Goal: Task Accomplishment & Management: Complete application form

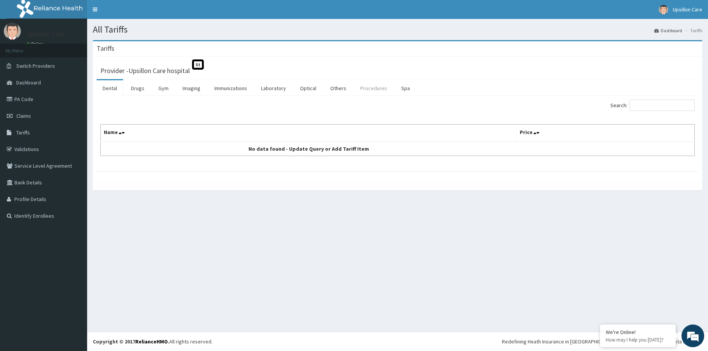
click at [368, 89] on link "Procedures" at bounding box center [373, 88] width 39 height 16
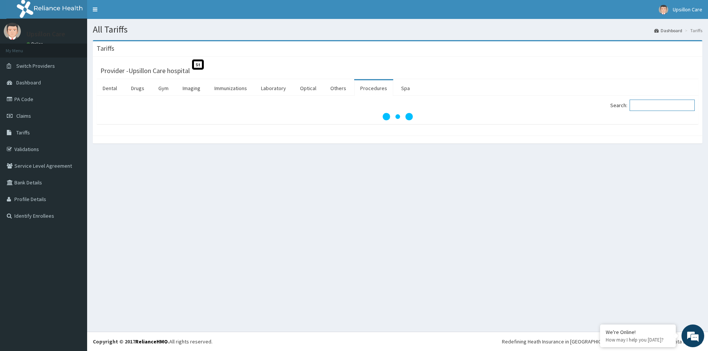
click at [640, 105] on input "Search:" at bounding box center [661, 105] width 65 height 11
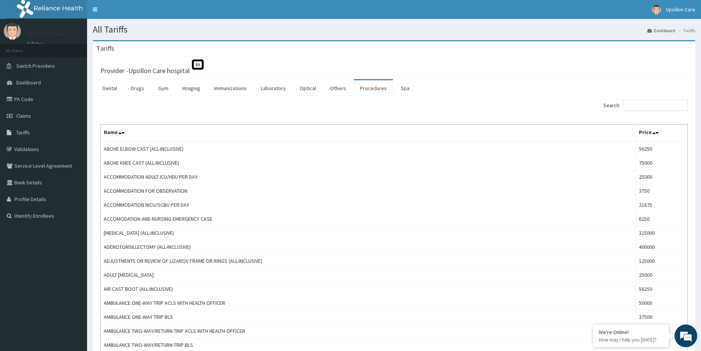
click at [639, 113] on div "Search:" at bounding box center [544, 106] width 288 height 13
drag, startPoint x: 650, startPoint y: 95, endPoint x: 643, endPoint y: 100, distance: 8.7
click at [641, 101] on input "Search:" at bounding box center [655, 105] width 65 height 11
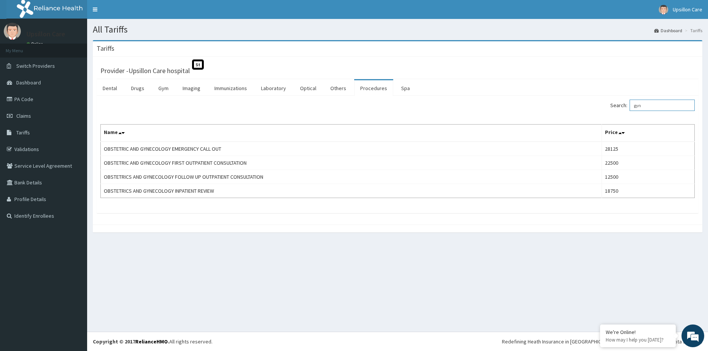
type input "gyn"
click at [11, 92] on link "PA Code" at bounding box center [43, 99] width 87 height 17
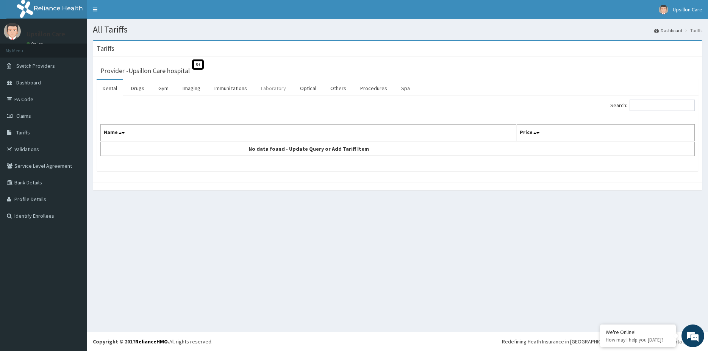
click at [280, 88] on link "Laboratory" at bounding box center [273, 88] width 37 height 16
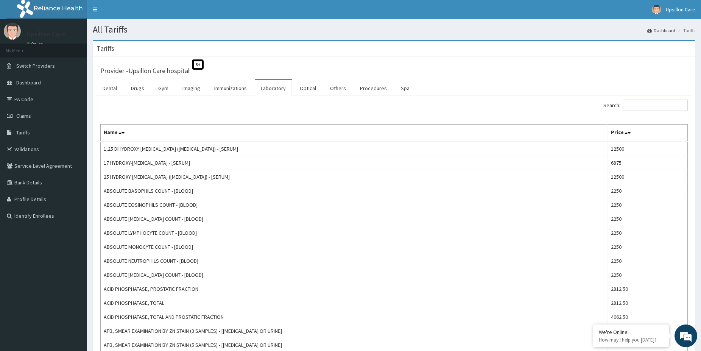
drag, startPoint x: 606, startPoint y: 108, endPoint x: 620, endPoint y: 108, distance: 13.6
click at [616, 108] on div "Search:" at bounding box center [544, 106] width 288 height 13
click at [632, 108] on input "Search:" at bounding box center [655, 105] width 65 height 11
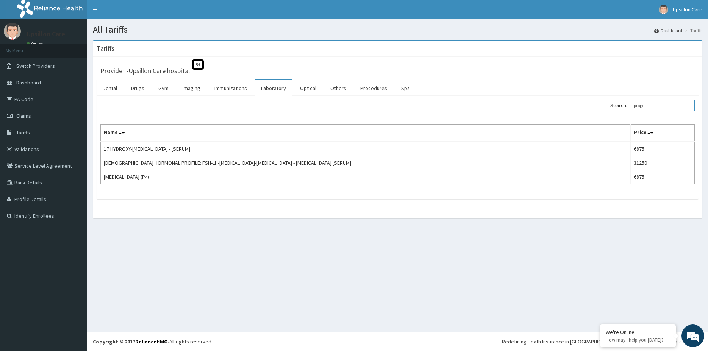
type input "proge"
click at [40, 99] on link "PA Code" at bounding box center [43, 99] width 87 height 17
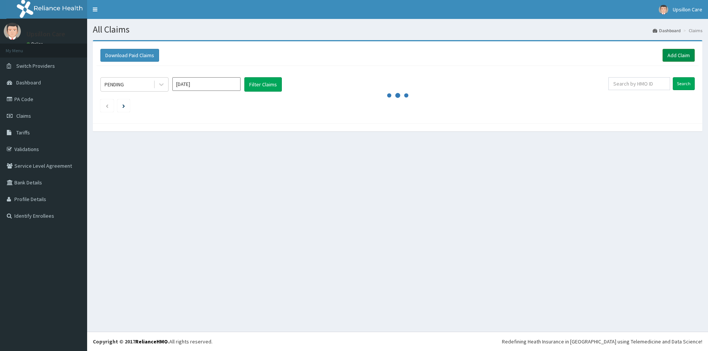
click at [676, 53] on link "Add Claim" at bounding box center [678, 55] width 32 height 13
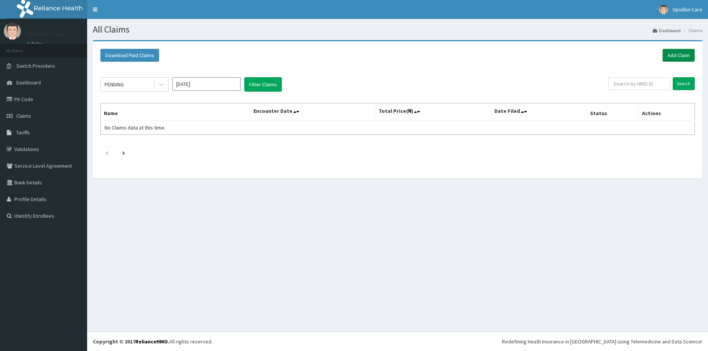
click at [673, 50] on link "Add Claim" at bounding box center [678, 55] width 32 height 13
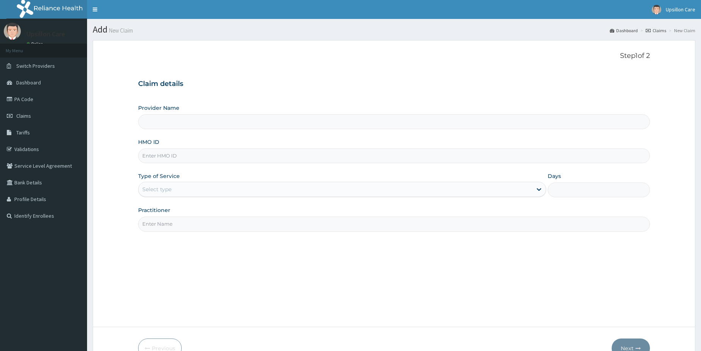
type input "Upsillon Care hospital"
drag, startPoint x: 195, startPoint y: 151, endPoint x: 192, endPoint y: 155, distance: 5.1
click at [194, 152] on input "HMO ID" at bounding box center [394, 155] width 512 height 15
paste input "SLB/10204/B"
type input "SLB/10204/B"
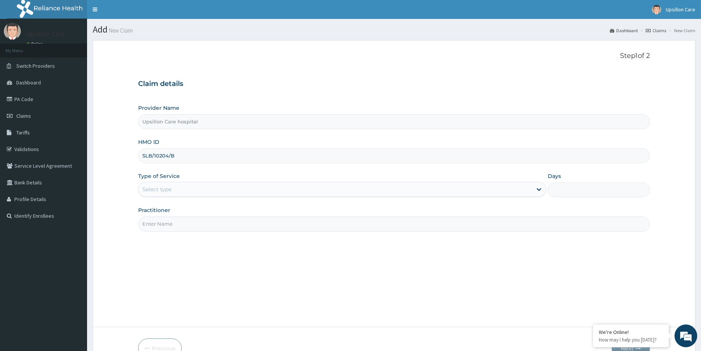
click at [169, 193] on div "Select type" at bounding box center [156, 190] width 29 height 8
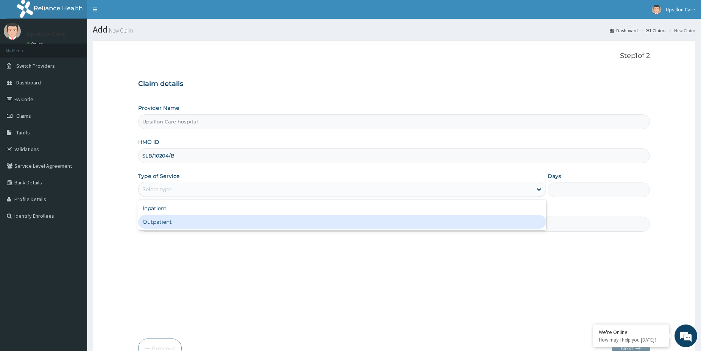
click at [159, 216] on div "Outpatient" at bounding box center [342, 222] width 408 height 14
type input "1"
click at [159, 217] on div "Practitioner" at bounding box center [394, 218] width 512 height 25
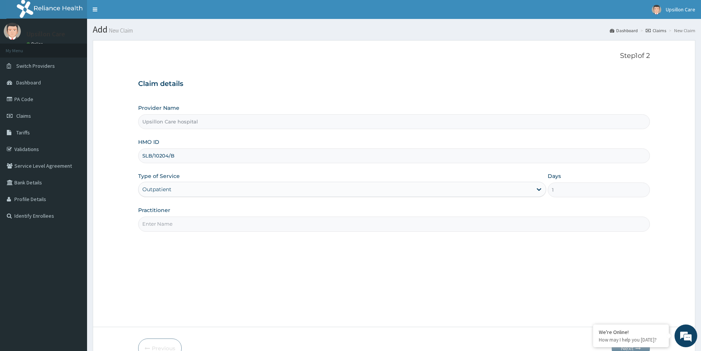
click at [157, 225] on input "Practitioner" at bounding box center [394, 224] width 512 height 15
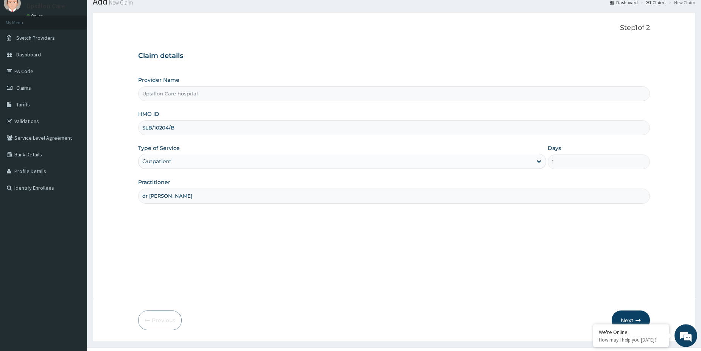
scroll to position [44, 0]
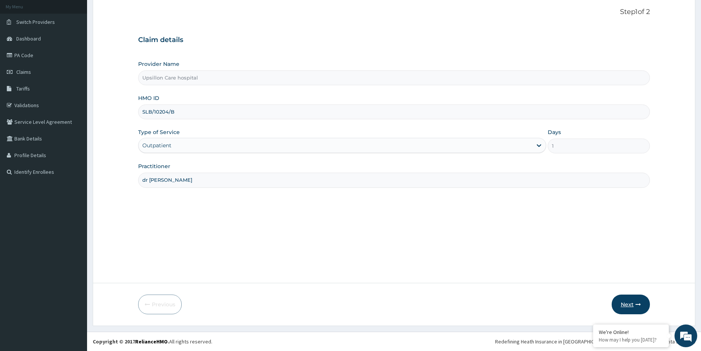
type input "dr ope"
drag, startPoint x: 629, startPoint y: 304, endPoint x: 341, endPoint y: 25, distance: 401.0
click at [627, 302] on button "Next" at bounding box center [631, 305] width 38 height 20
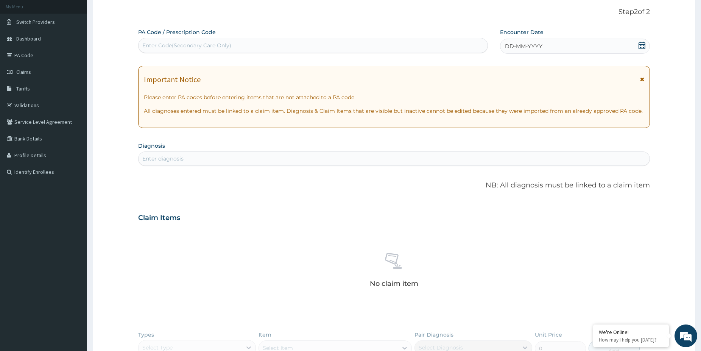
scroll to position [0, 0]
click at [200, 34] on label "PA Code / Prescription Code" at bounding box center [177, 32] width 78 height 8
click at [191, 41] on div "Enter Code(Secondary Care Only)" at bounding box center [313, 45] width 349 height 12
paste input "PA/AAB53A"
type input "PA/AAB53A"
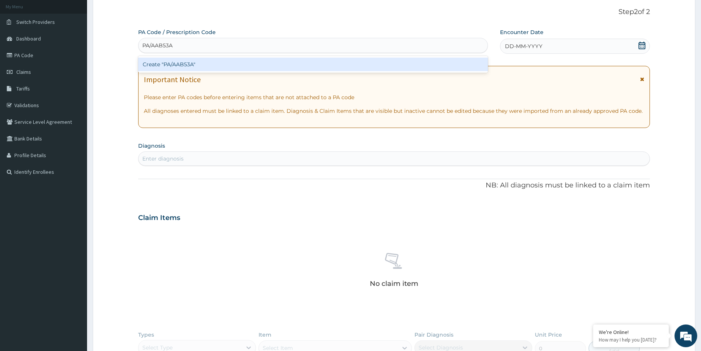
click at [182, 69] on div "Create "PA/AAB53A"" at bounding box center [313, 65] width 350 height 14
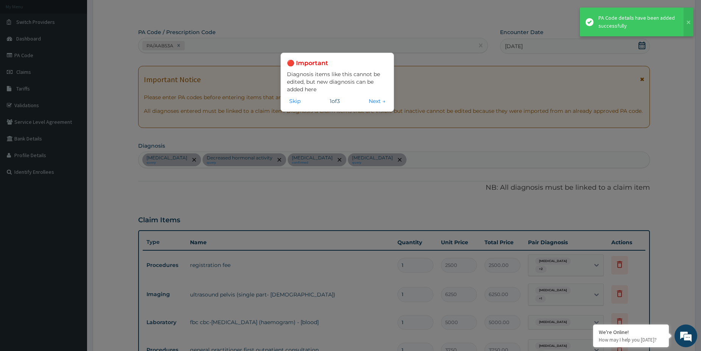
scroll to position [269, 0]
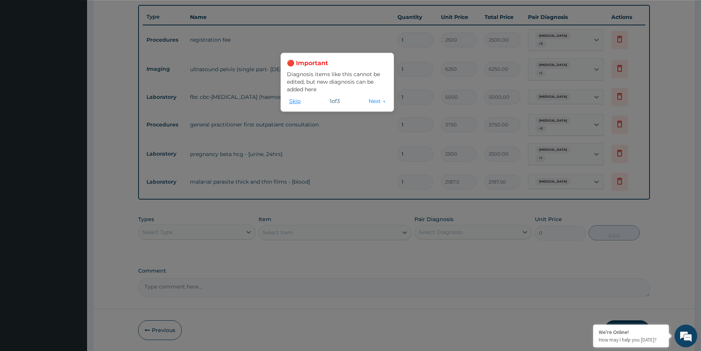
click at [297, 103] on button "Skip" at bounding box center [295, 101] width 16 height 8
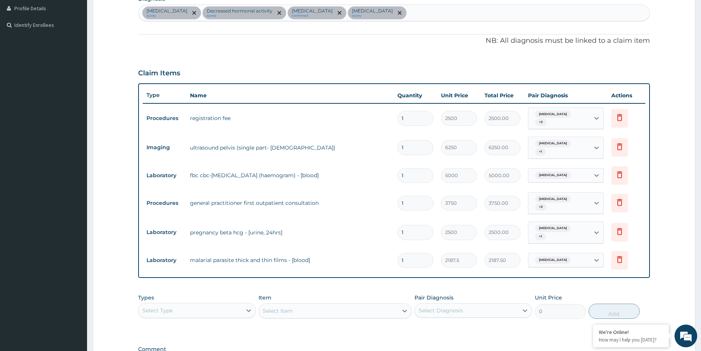
scroll to position [232, 0]
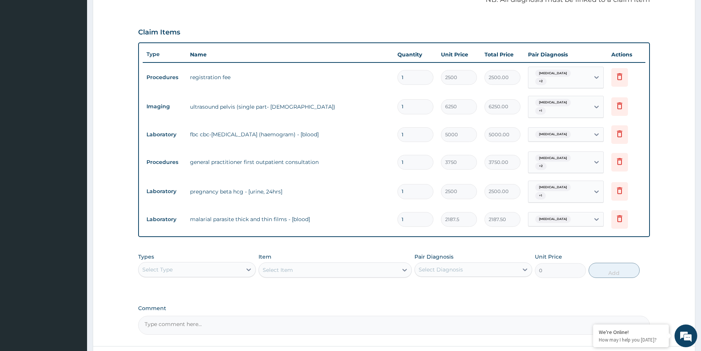
drag, startPoint x: 212, startPoint y: 264, endPoint x: 210, endPoint y: 268, distance: 4.1
click at [211, 264] on div "Select Type" at bounding box center [190, 270] width 103 height 12
click at [185, 338] on div "Drugs" at bounding box center [197, 345] width 118 height 14
click at [343, 263] on div "Select Item" at bounding box center [335, 269] width 153 height 15
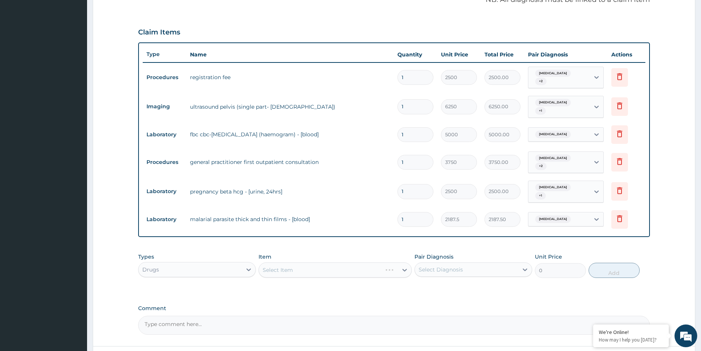
click at [343, 263] on div "Select Item" at bounding box center [335, 269] width 153 height 15
click at [331, 264] on div "Select Item" at bounding box center [328, 270] width 139 height 12
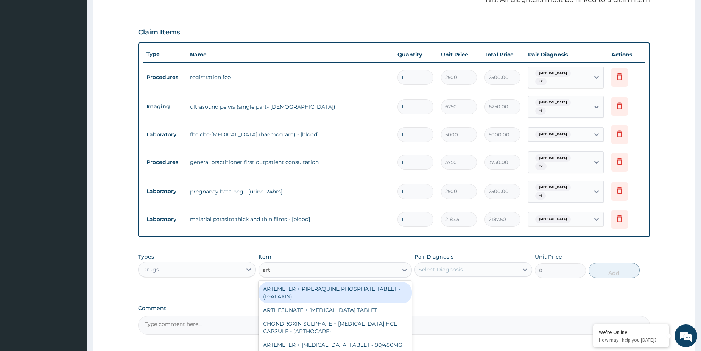
type input "arte"
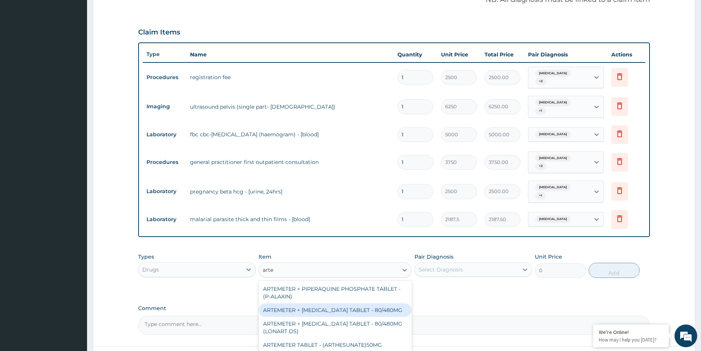
click at [353, 304] on div "ARTEMETER + LUMEFANTRINE TABLET - 80/480MG" at bounding box center [335, 310] width 153 height 14
type input "364"
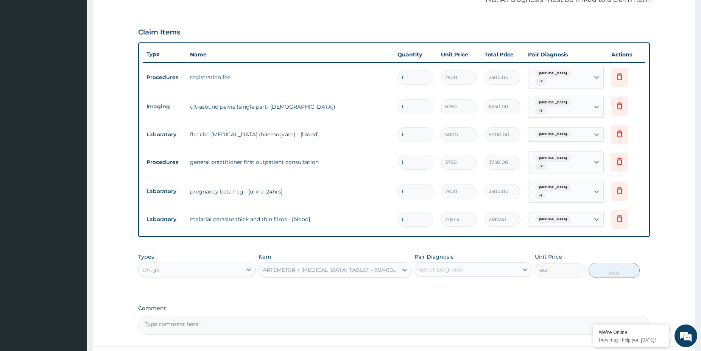
click at [489, 264] on div "Select Diagnosis" at bounding box center [466, 270] width 103 height 12
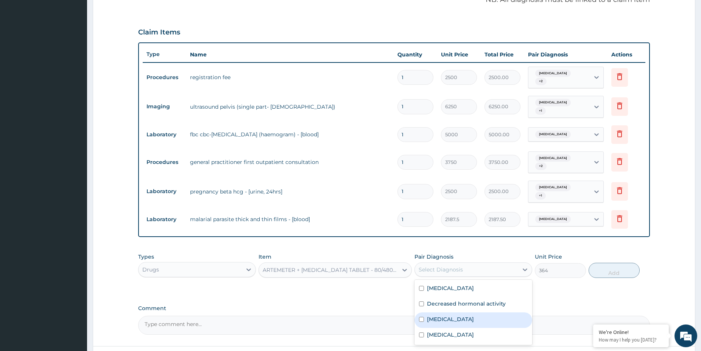
click at [452, 312] on div "Malaria" at bounding box center [474, 320] width 118 height 16
checkbox input "true"
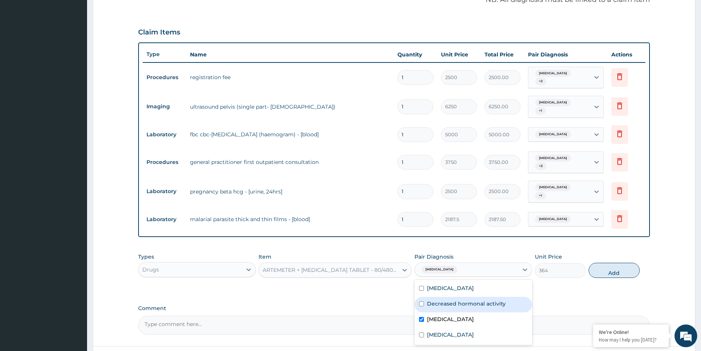
click at [453, 300] on label "Decreased hormonal activity" at bounding box center [466, 304] width 79 height 8
checkbox input "true"
click at [450, 282] on div "Sepsis" at bounding box center [474, 289] width 118 height 16
checkbox input "true"
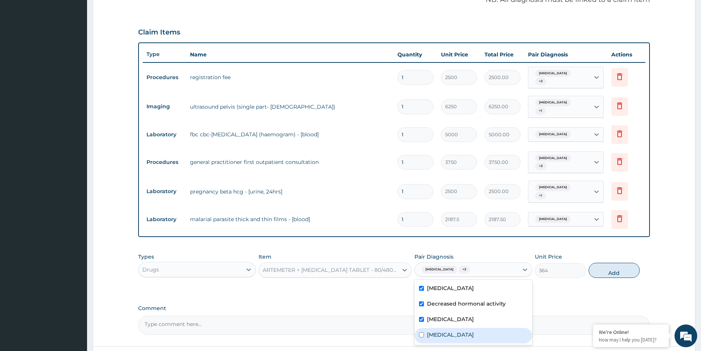
drag, startPoint x: 450, startPoint y: 328, endPoint x: 535, endPoint y: 289, distance: 93.4
click at [453, 331] on label "Abdominal pregnancy" at bounding box center [450, 335] width 47 height 8
checkbox input "true"
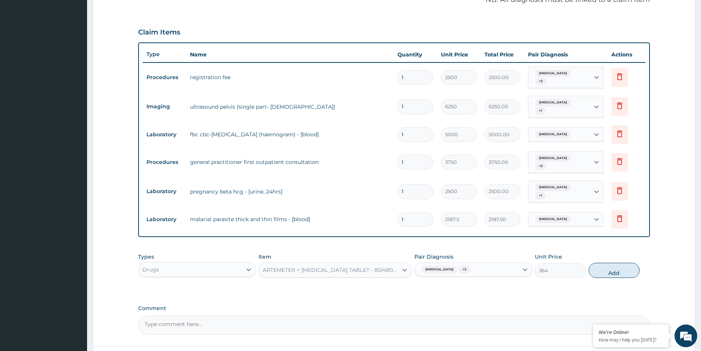
drag, startPoint x: 610, startPoint y: 264, endPoint x: 534, endPoint y: 263, distance: 76.1
click at [608, 264] on button "Add" at bounding box center [614, 270] width 51 height 15
type input "0"
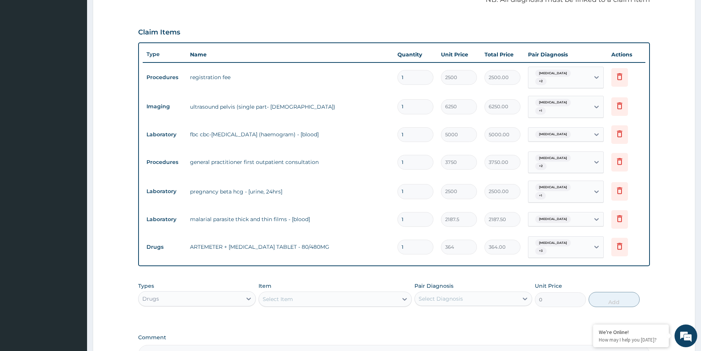
type input "0.00"
type input "6"
type input "2184.00"
type input "6"
click at [320, 293] on div "Select Item" at bounding box center [328, 299] width 139 height 12
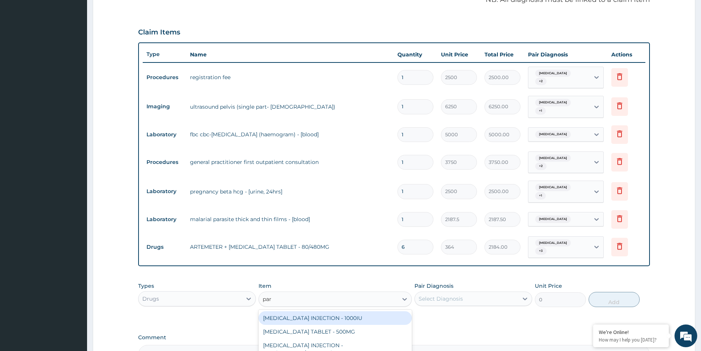
type input "para"
click at [346, 311] on div "PARACETAMOL TABLET - 500MG" at bounding box center [335, 318] width 153 height 14
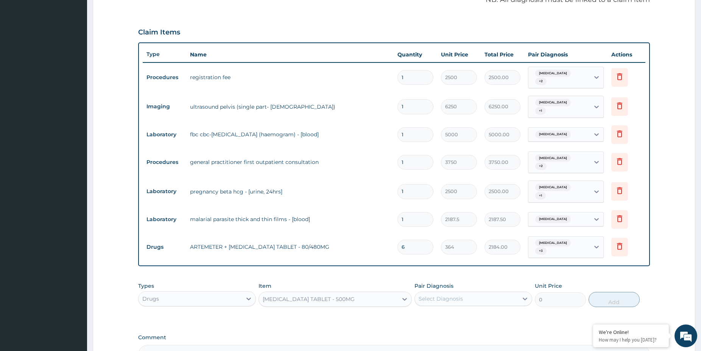
type input "33.599999999999994"
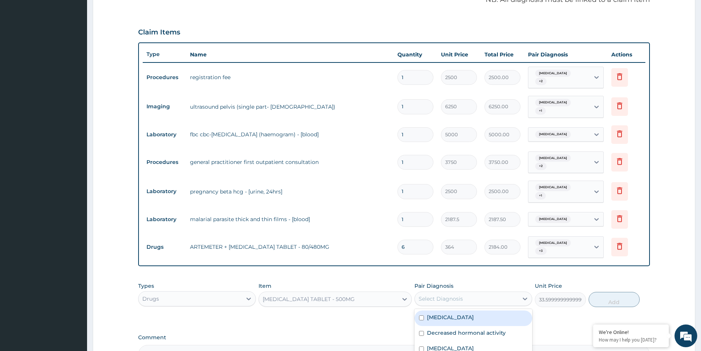
click at [461, 292] on div "Select Diagnosis" at bounding box center [474, 299] width 118 height 14
drag, startPoint x: 447, startPoint y: 305, endPoint x: 440, endPoint y: 311, distance: 9.1
click at [446, 311] on div "Sepsis" at bounding box center [474, 319] width 118 height 16
checkbox input "true"
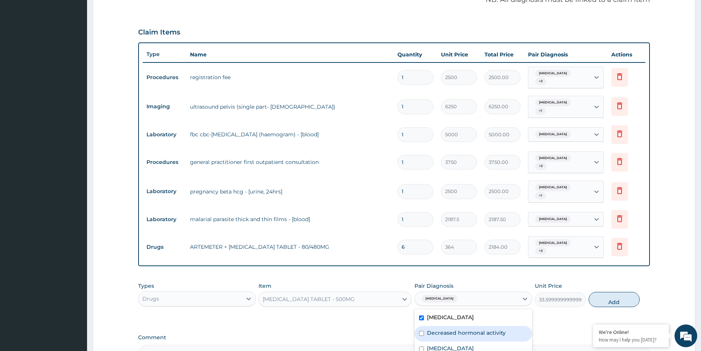
drag, startPoint x: 433, startPoint y: 320, endPoint x: 432, endPoint y: 334, distance: 13.7
click at [433, 329] on label "Decreased hormonal activity" at bounding box center [466, 333] width 79 height 8
checkbox input "true"
click at [432, 345] on label "Malaria" at bounding box center [450, 349] width 47 height 8
checkbox input "true"
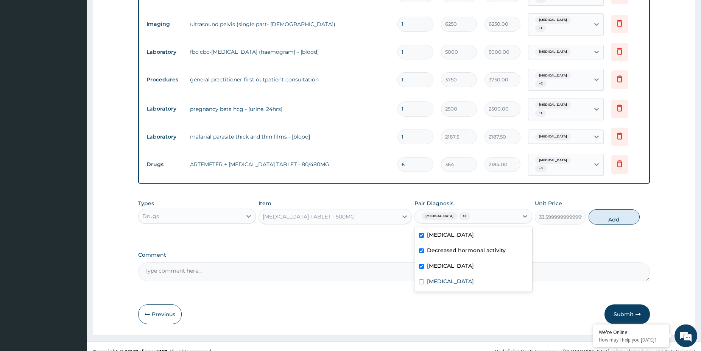
scroll to position [315, 0]
click at [448, 277] on label "Abdominal pregnancy" at bounding box center [450, 281] width 47 height 8
checkbox input "true"
click at [612, 209] on button "Add" at bounding box center [614, 216] width 51 height 15
type input "0"
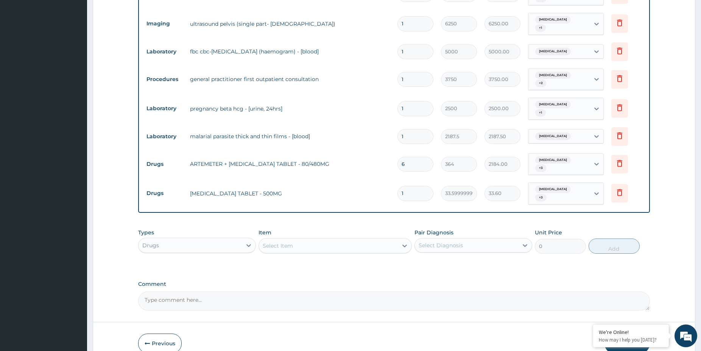
type input "18"
type input "604.80"
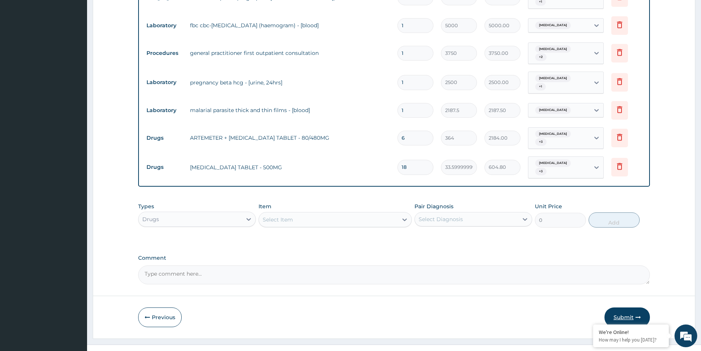
type input "18"
click at [622, 308] on button "Submit" at bounding box center [627, 318] width 45 height 20
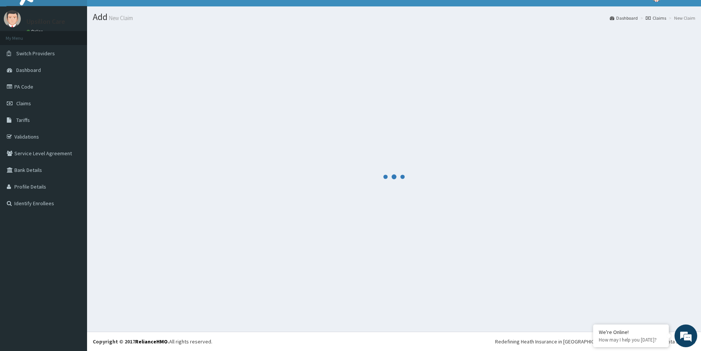
scroll to position [12, 0]
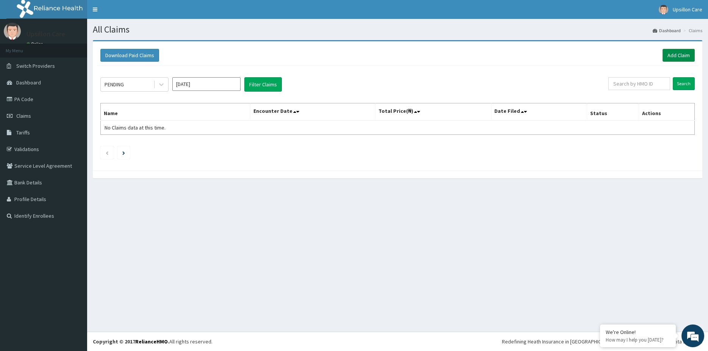
click at [683, 54] on link "Add Claim" at bounding box center [678, 55] width 32 height 13
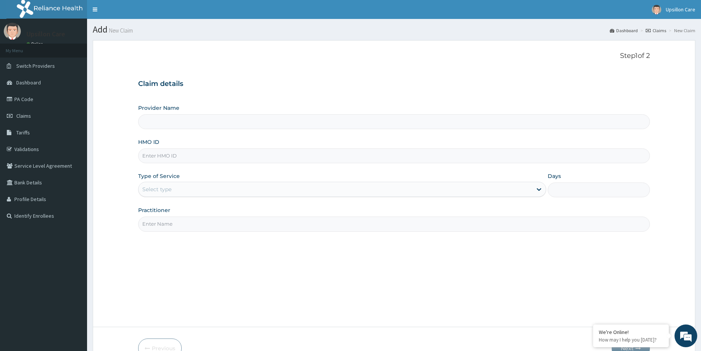
type input "Upsillon Care hospital"
click at [167, 147] on div "HMO ID" at bounding box center [394, 150] width 512 height 25
click at [166, 150] on input "HMO ID" at bounding box center [394, 155] width 512 height 15
paste input "PIC/10056/B"
click at [154, 159] on input "PIC/10056/B" at bounding box center [394, 155] width 512 height 15
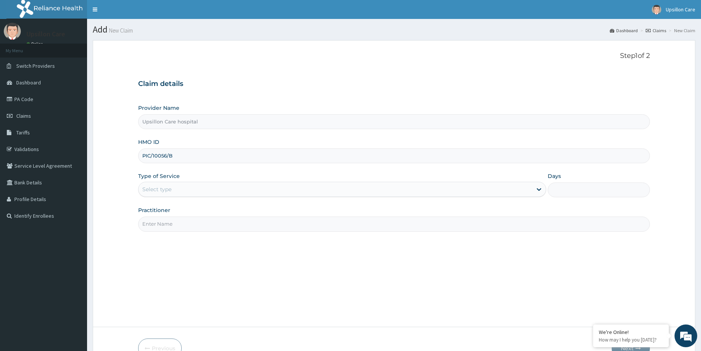
type input "PIC/10056/B"
click at [158, 192] on div "Select type" at bounding box center [156, 190] width 29 height 8
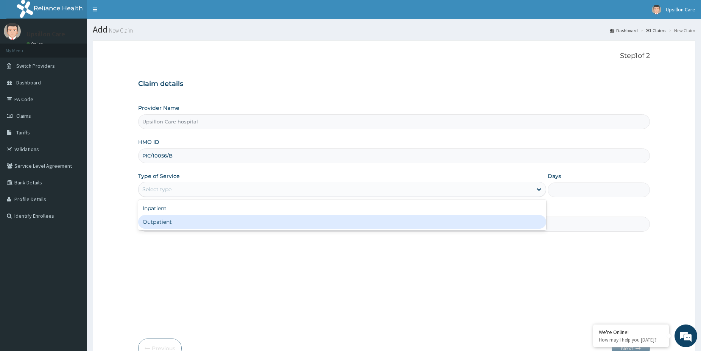
click at [160, 218] on div "Outpatient" at bounding box center [342, 222] width 408 height 14
type input "1"
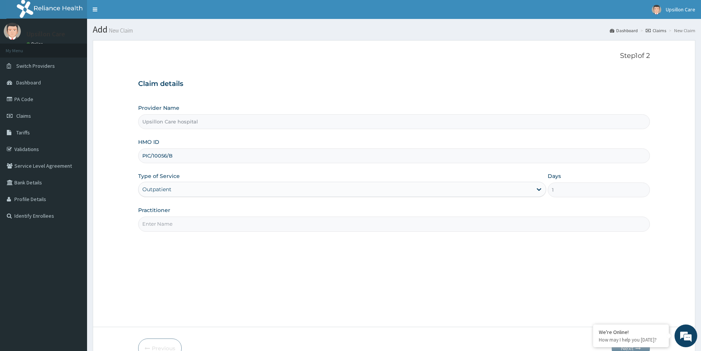
click at [161, 220] on input "Practitioner" at bounding box center [394, 224] width 512 height 15
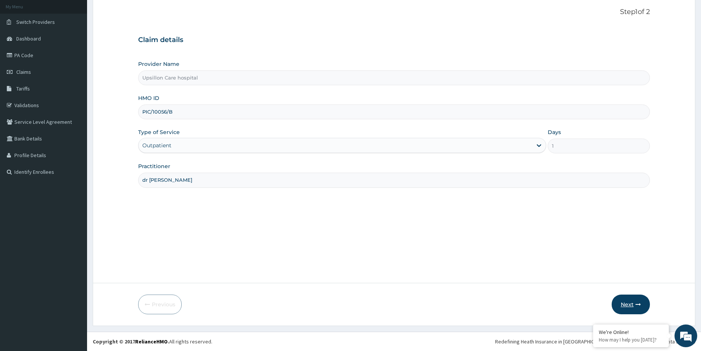
type input "dr ope"
click at [625, 306] on button "Next" at bounding box center [631, 305] width 38 height 20
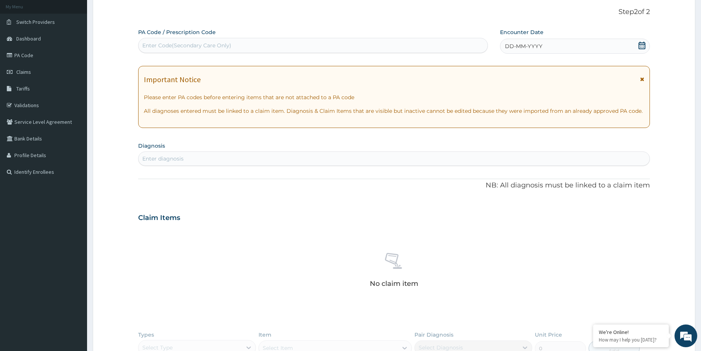
click at [181, 50] on div "Enter Code(Secondary Care Only)" at bounding box center [313, 45] width 349 height 12
paste input "PA/376175"
type input "PA/376175"
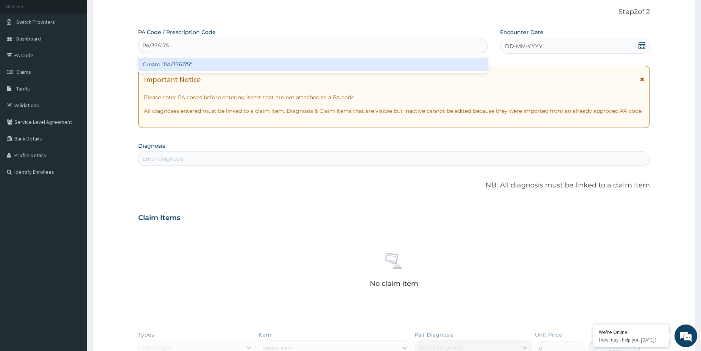
click at [176, 69] on div "Create "PA/376175"" at bounding box center [313, 65] width 350 height 14
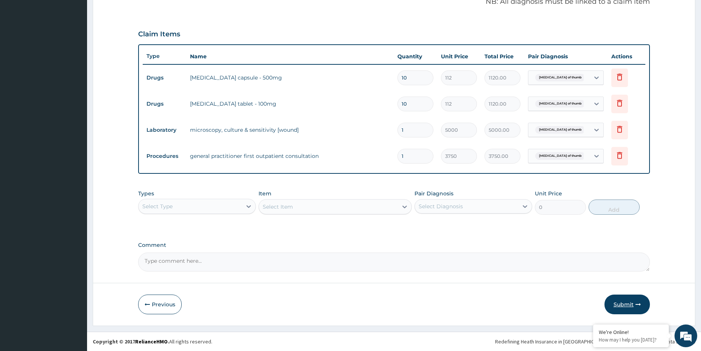
click at [628, 310] on button "Submit" at bounding box center [627, 305] width 45 height 20
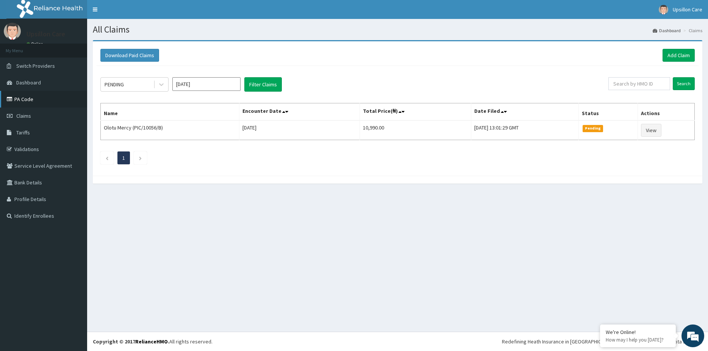
click at [40, 98] on link "PA Code" at bounding box center [43, 99] width 87 height 17
